Goal: Task Accomplishment & Management: Use online tool/utility

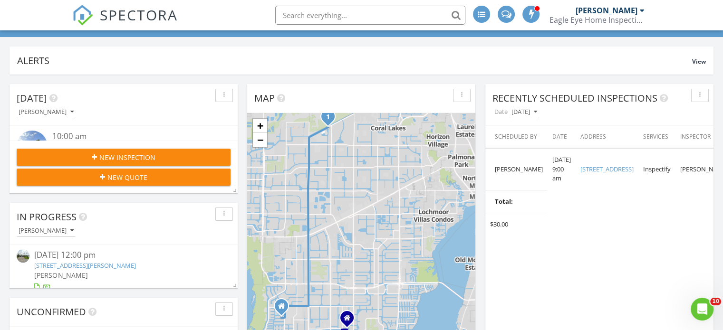
scroll to position [48, 0]
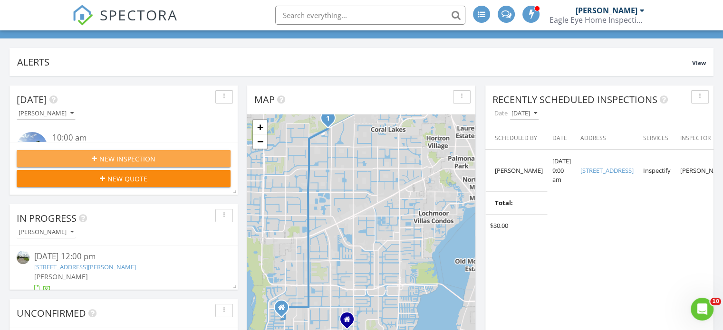
click at [162, 159] on div "New Inspection" at bounding box center [123, 159] width 199 height 10
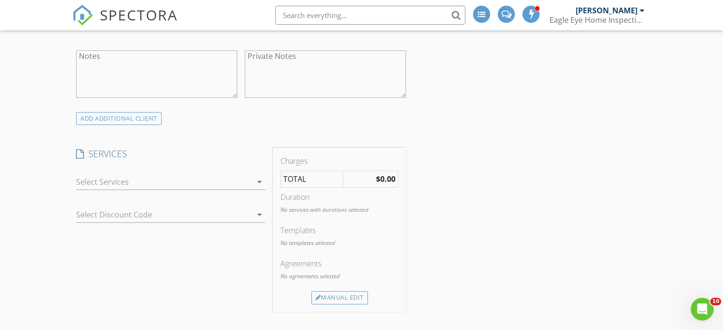
scroll to position [475, 0]
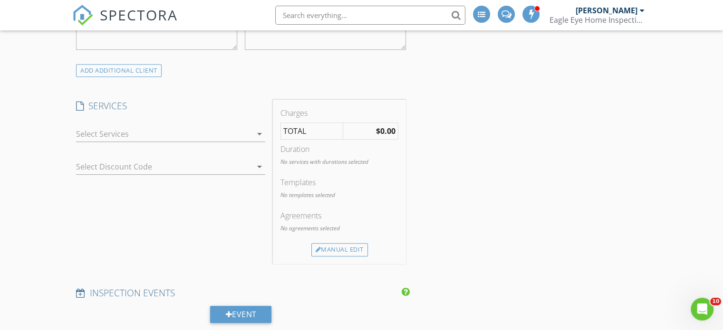
click at [217, 125] on div "check_box_outline_blank Residential Inspection 0-2000 Sq Ft. Comprehensive home…" at bounding box center [170, 136] width 189 height 31
click at [205, 133] on div at bounding box center [164, 133] width 176 height 15
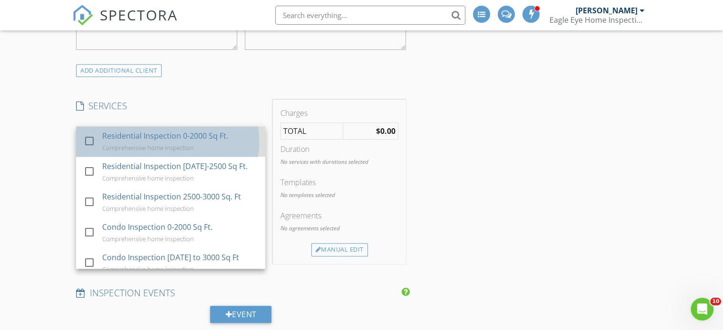
click at [209, 140] on div "Residential Inspection 0-2000 Sq Ft." at bounding box center [165, 135] width 126 height 11
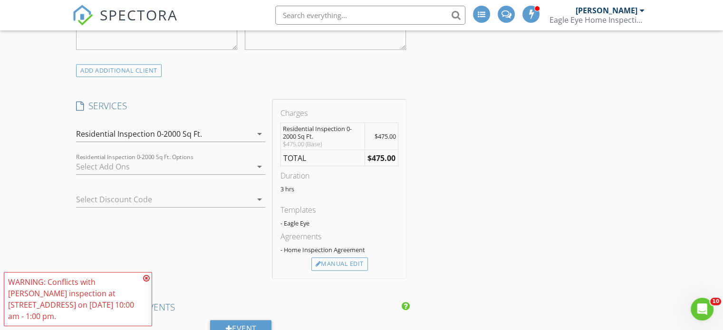
click at [148, 163] on div at bounding box center [164, 166] width 176 height 15
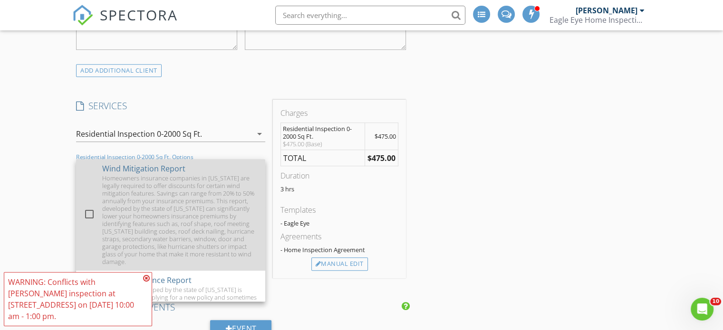
click at [86, 211] on div at bounding box center [89, 214] width 16 height 16
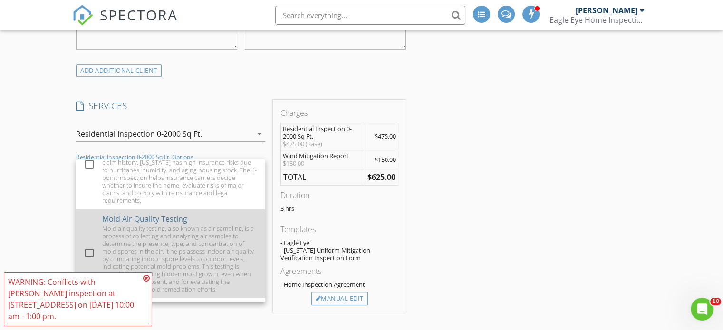
scroll to position [95, 0]
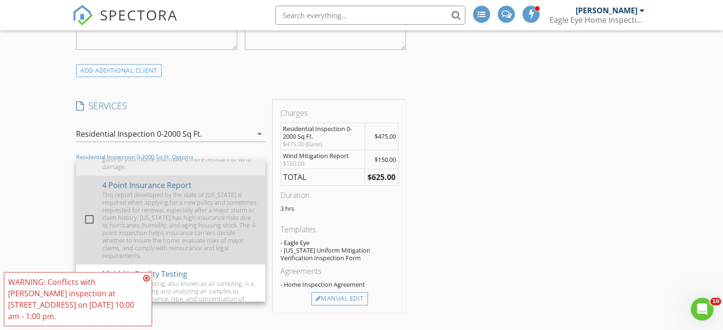
click at [93, 219] on div at bounding box center [89, 219] width 16 height 16
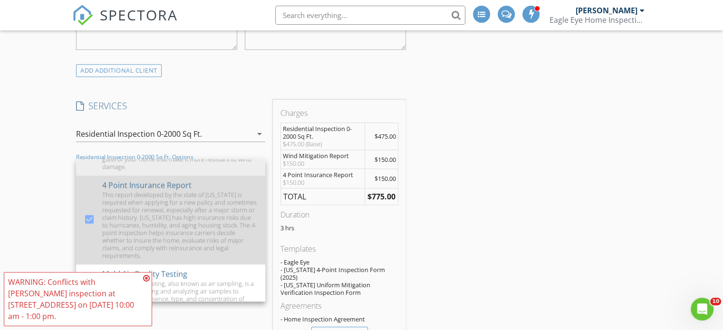
scroll to position [143, 0]
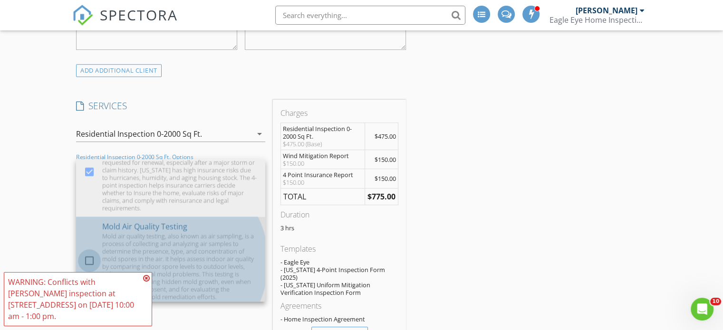
click at [95, 256] on div at bounding box center [89, 261] width 16 height 16
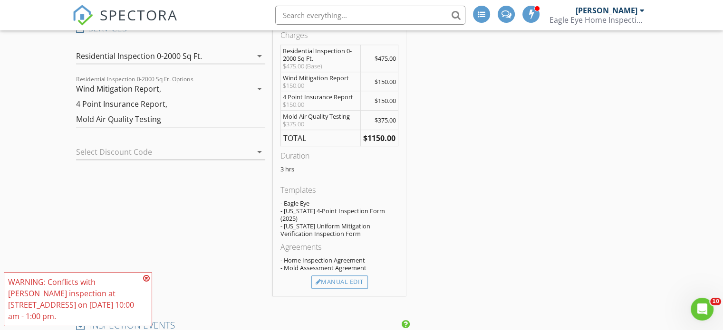
scroll to position [570, 0]
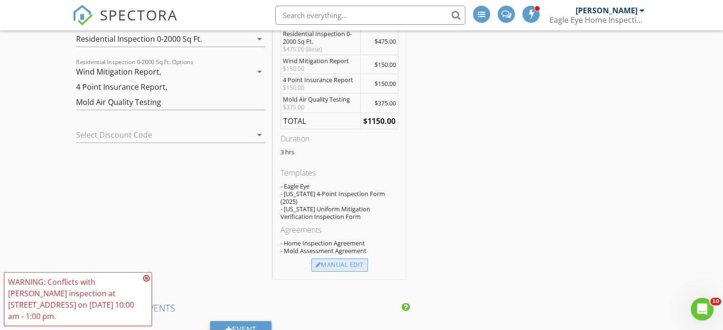
click at [348, 259] on div "Manual Edit" at bounding box center [339, 265] width 57 height 13
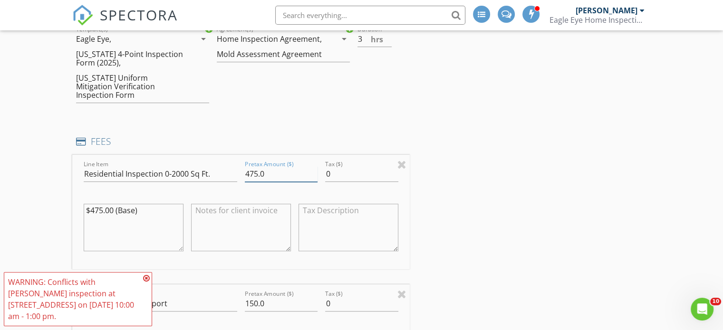
drag, startPoint x: 279, startPoint y: 165, endPoint x: 228, endPoint y: 165, distance: 51.3
click at [228, 165] on div "Line Item Residential Inspection 0-2000 Sq Ft. Pretax Amount ($) 475.0 Tax ($) …" at bounding box center [240, 212] width 337 height 115
type input "1"
type input "375.00"
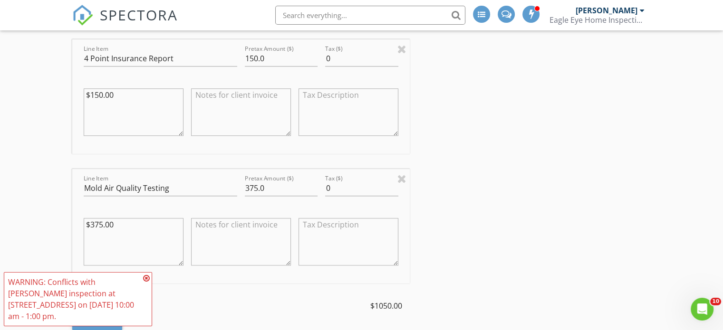
scroll to position [950, 0]
